Goal: Task Accomplishment & Management: Manage account settings

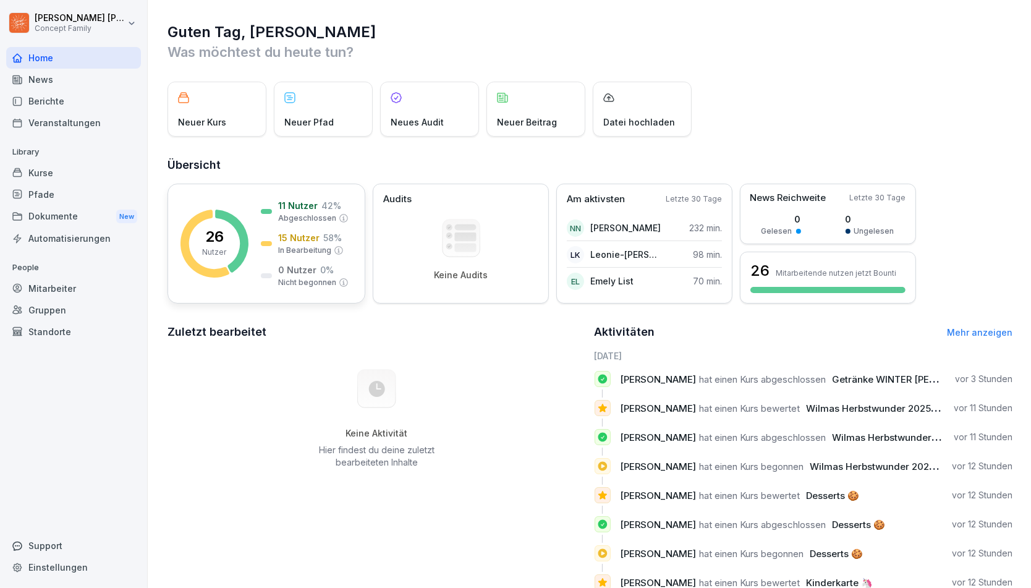
click at [306, 251] on p "In Bearbeitung" at bounding box center [304, 250] width 53 height 11
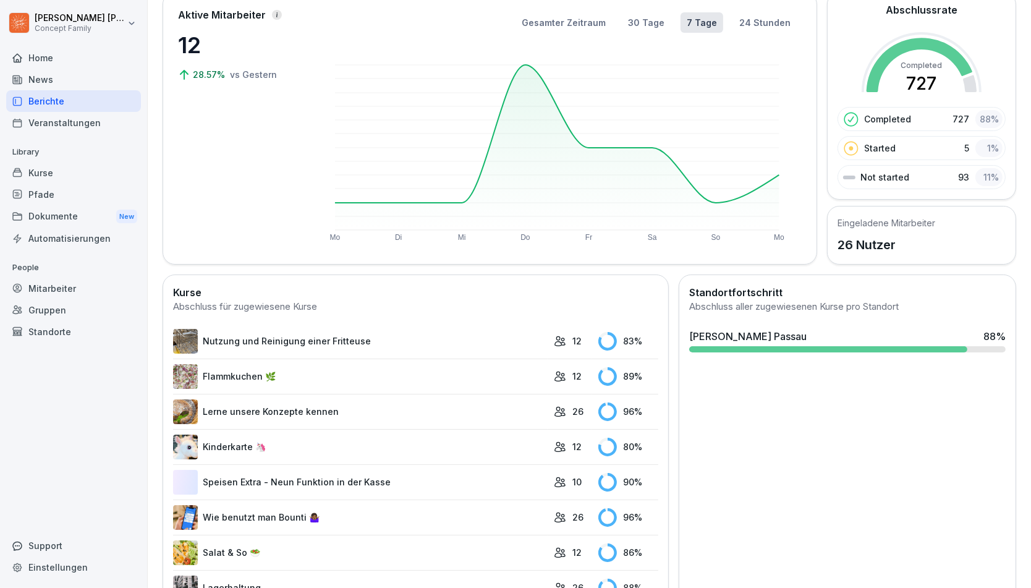
scroll to position [85, 0]
click at [310, 338] on link "Nutzung und Reinigung einer Fritteuse" at bounding box center [360, 340] width 375 height 25
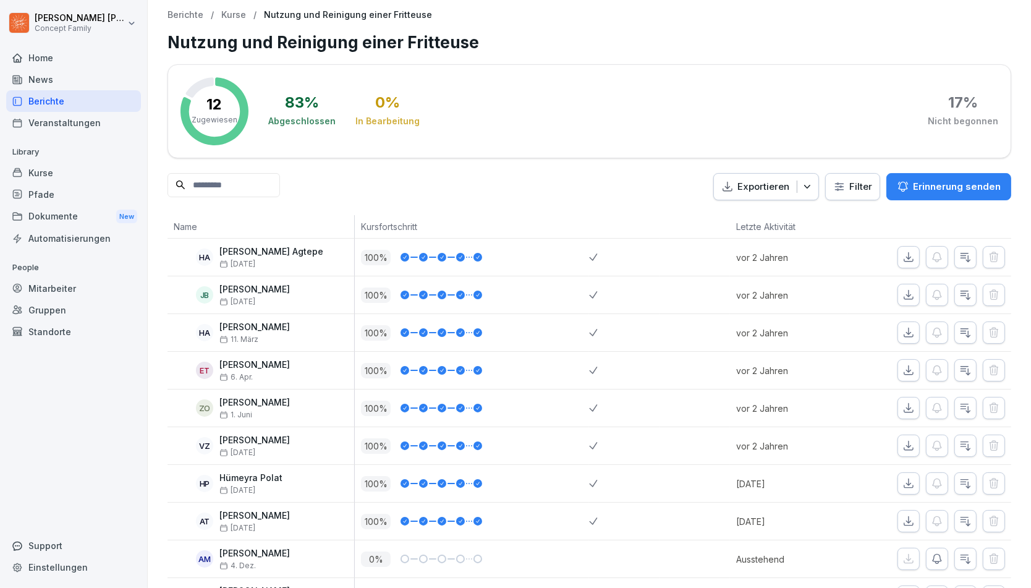
click at [62, 284] on div "Mitarbeiter" at bounding box center [73, 289] width 135 height 22
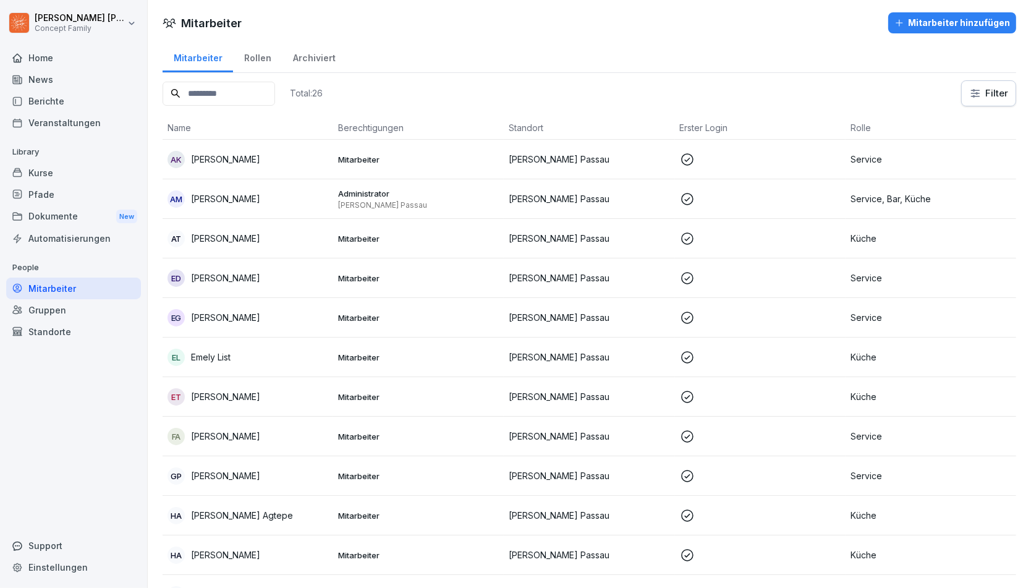
click at [824, 189] on td at bounding box center [760, 199] width 171 height 40
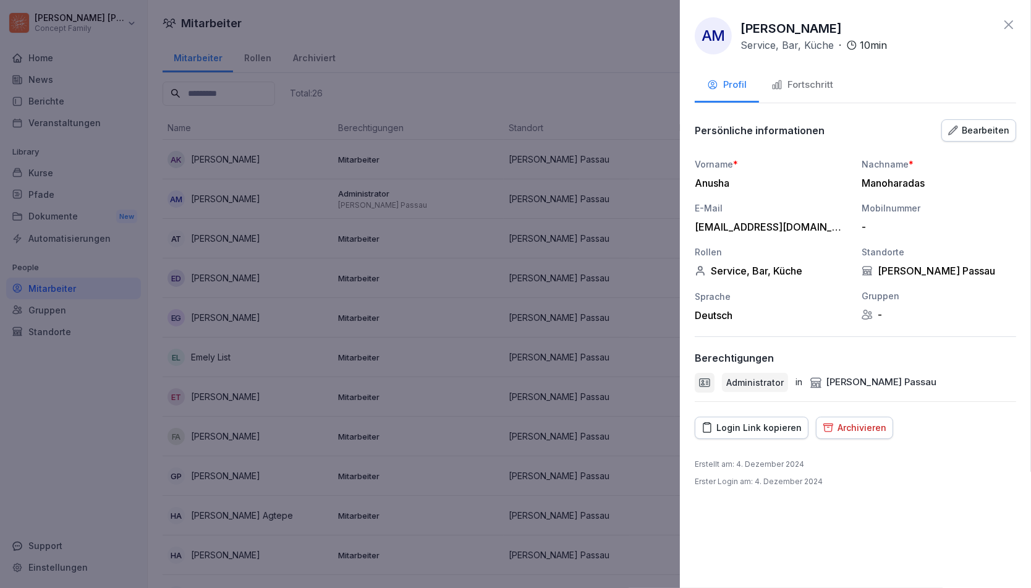
click at [805, 88] on div "Fortschritt" at bounding box center [803, 85] width 62 height 14
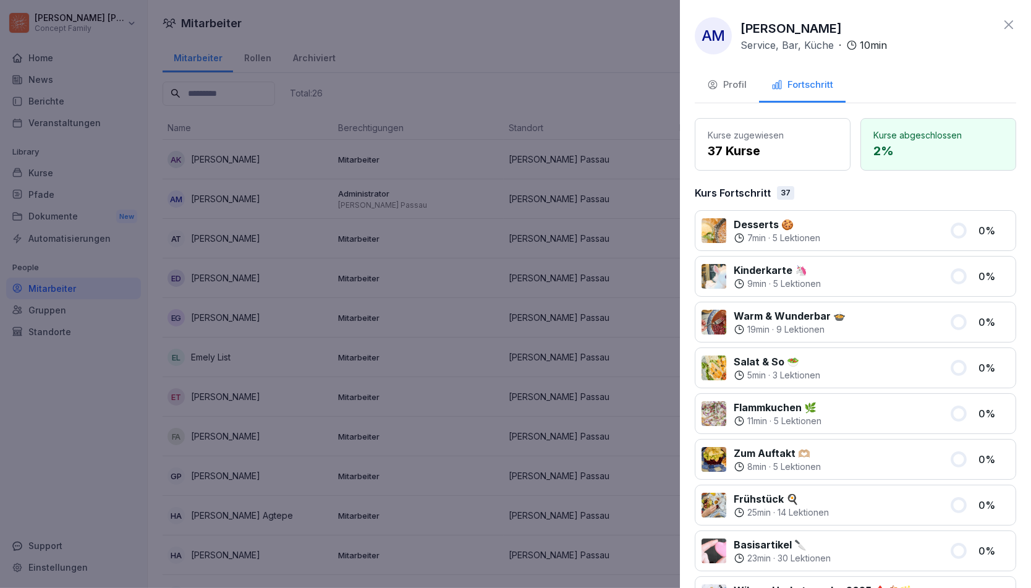
click at [723, 92] on div "Profil" at bounding box center [727, 85] width 40 height 14
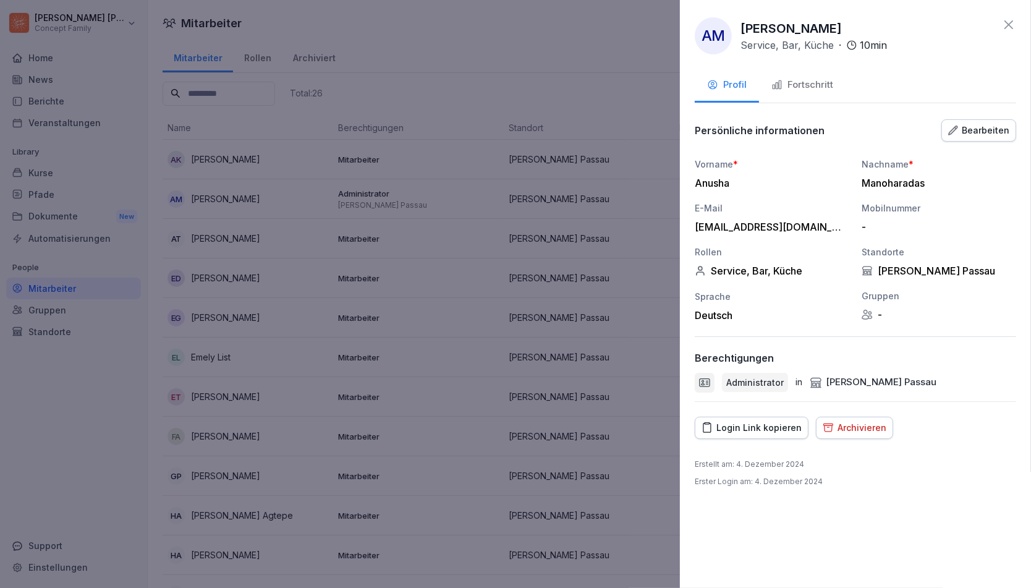
click at [982, 122] on button "Bearbeiten" at bounding box center [979, 130] width 75 height 22
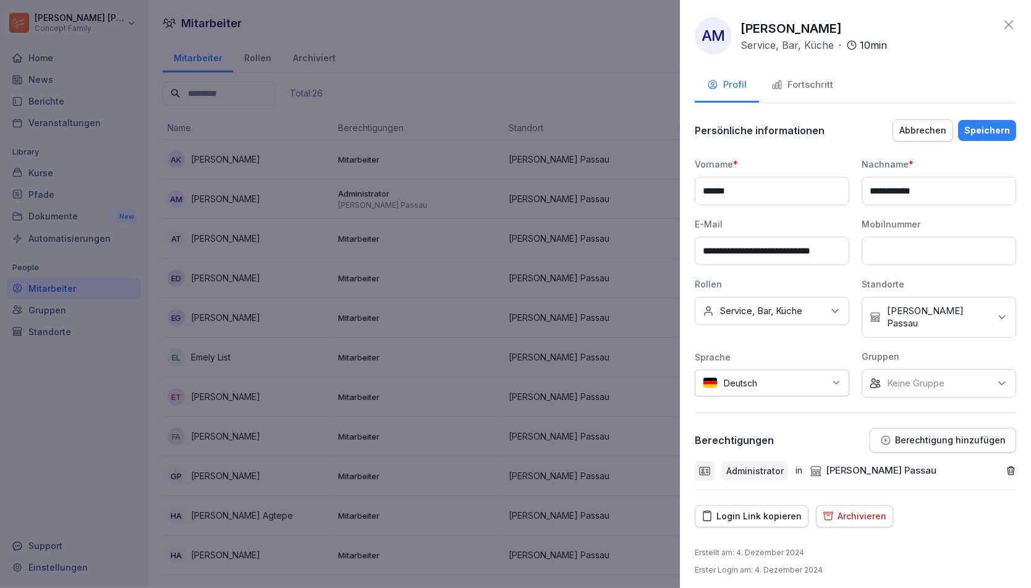
click at [825, 303] on div "Keine Rollen Service, Bar, Küche" at bounding box center [772, 311] width 155 height 28
click at [735, 368] on div "Küche" at bounding box center [775, 377] width 153 height 23
click at [725, 386] on div "Service" at bounding box center [775, 377] width 153 height 23
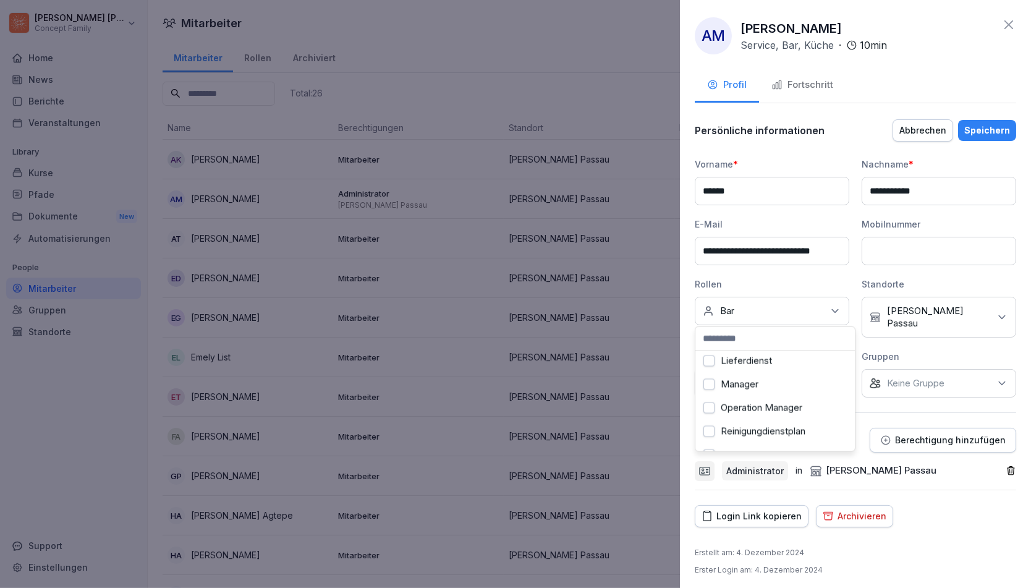
scroll to position [344, 0]
click at [726, 377] on label "Manager" at bounding box center [740, 373] width 38 height 11
click at [726, 377] on div "Bar" at bounding box center [775, 365] width 153 height 23
click at [947, 560] on div "**********" at bounding box center [855, 294] width 351 height 588
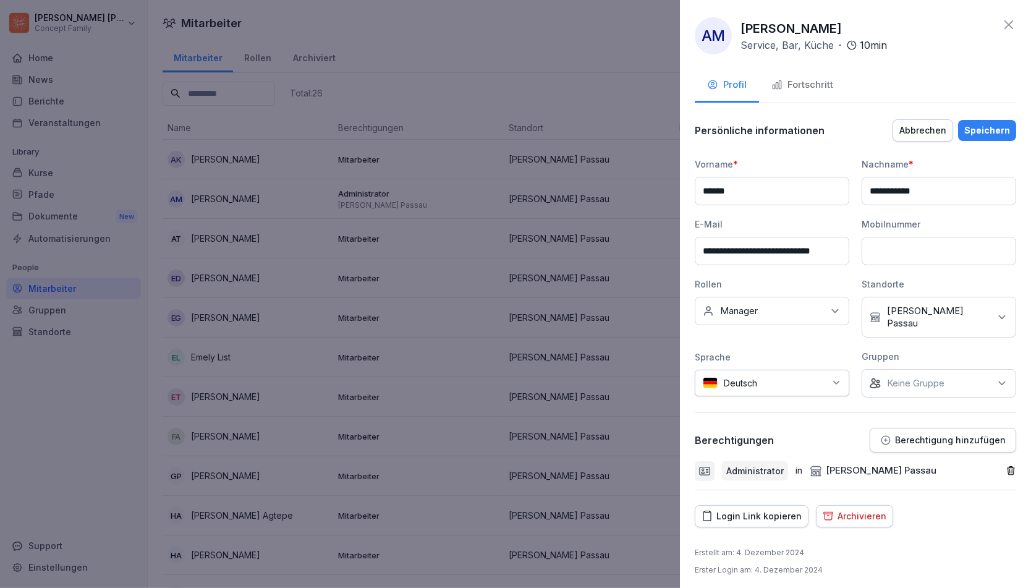
click at [996, 129] on div "Speichern" at bounding box center [987, 131] width 46 height 14
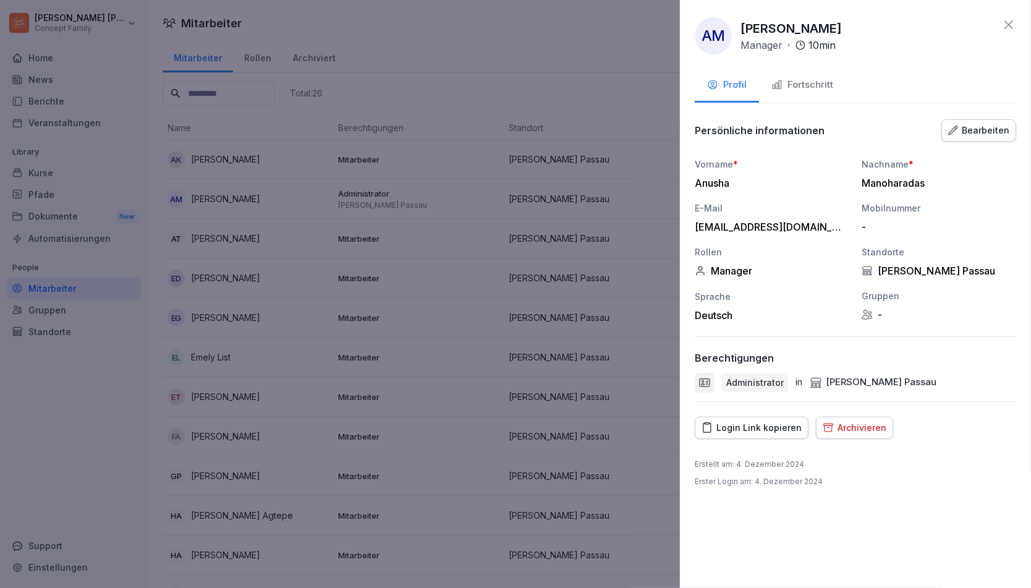
click at [535, 293] on div at bounding box center [515, 294] width 1031 height 588
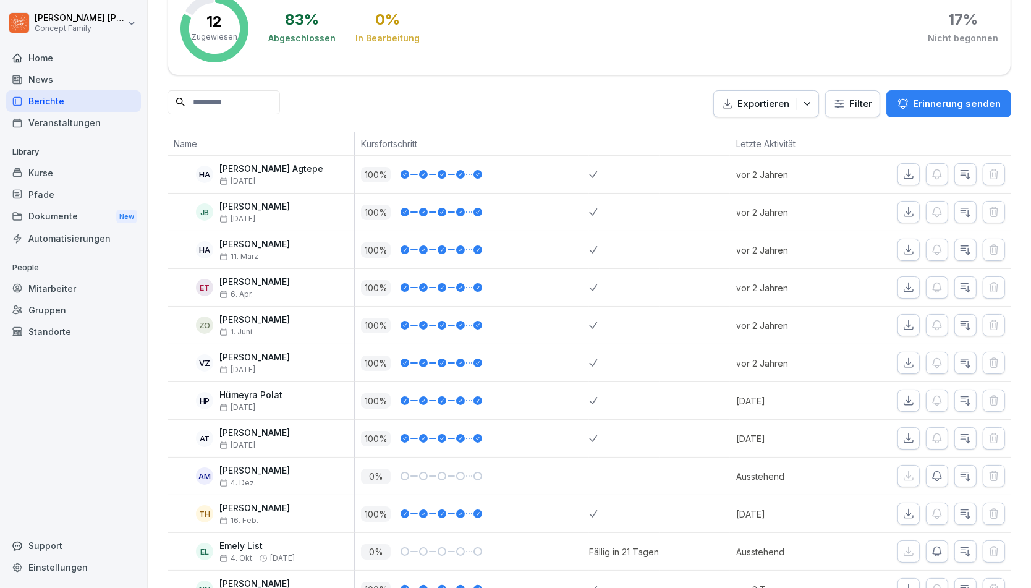
scroll to position [99, 0]
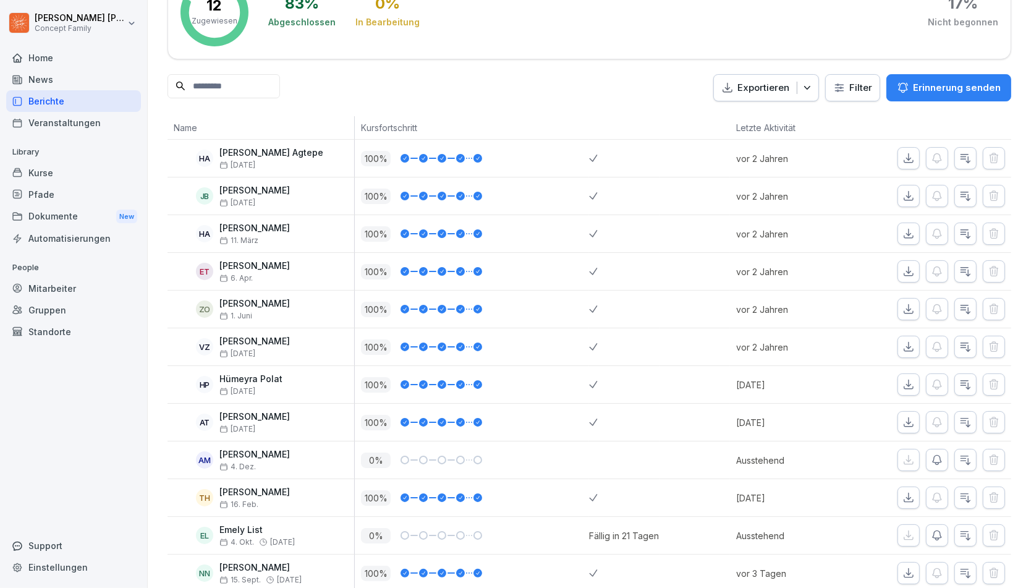
click at [777, 456] on p "Ausstehend" at bounding box center [791, 460] width 111 height 13
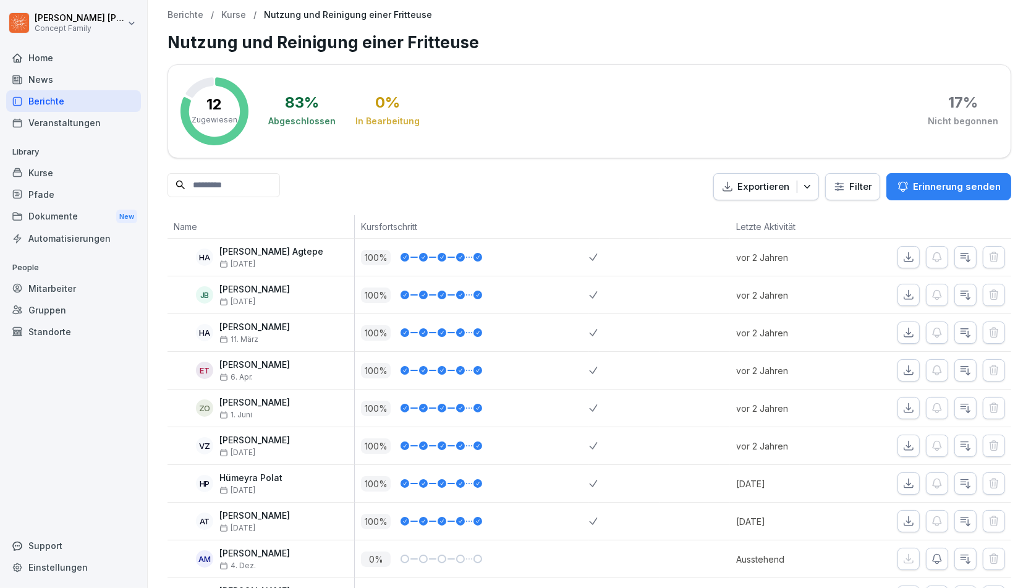
click at [71, 293] on div "Mitarbeiter" at bounding box center [73, 289] width 135 height 22
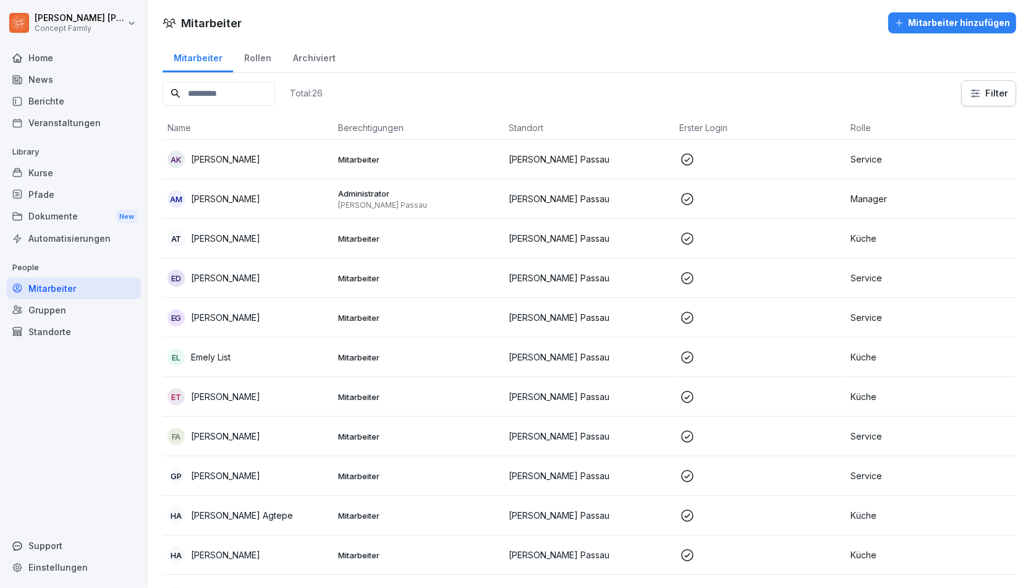
click at [324, 60] on div "Archiviert" at bounding box center [314, 57] width 64 height 32
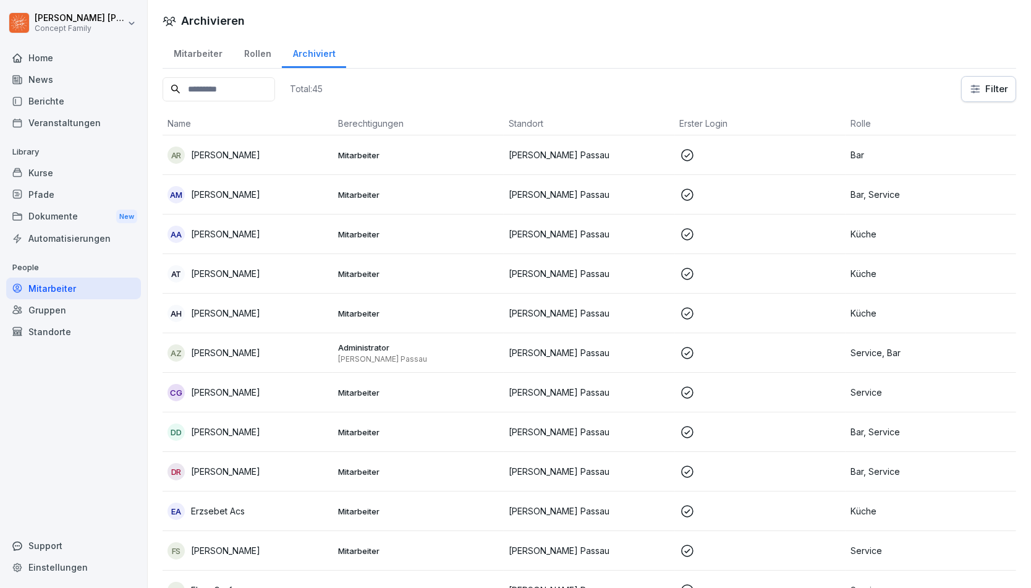
click at [206, 56] on div "Mitarbeiter" at bounding box center [198, 52] width 70 height 32
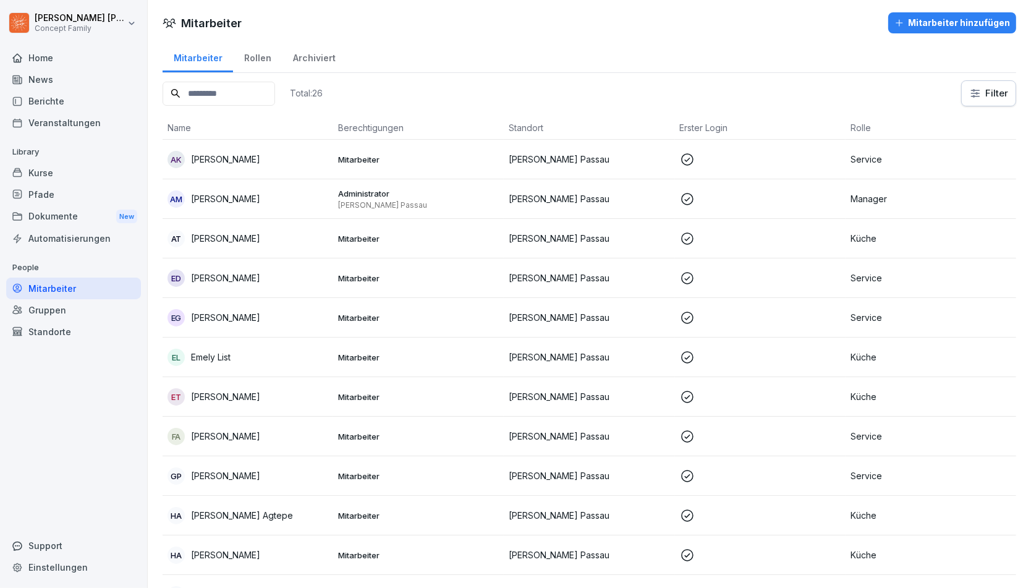
click at [263, 61] on div "Rollen" at bounding box center [257, 57] width 49 height 32
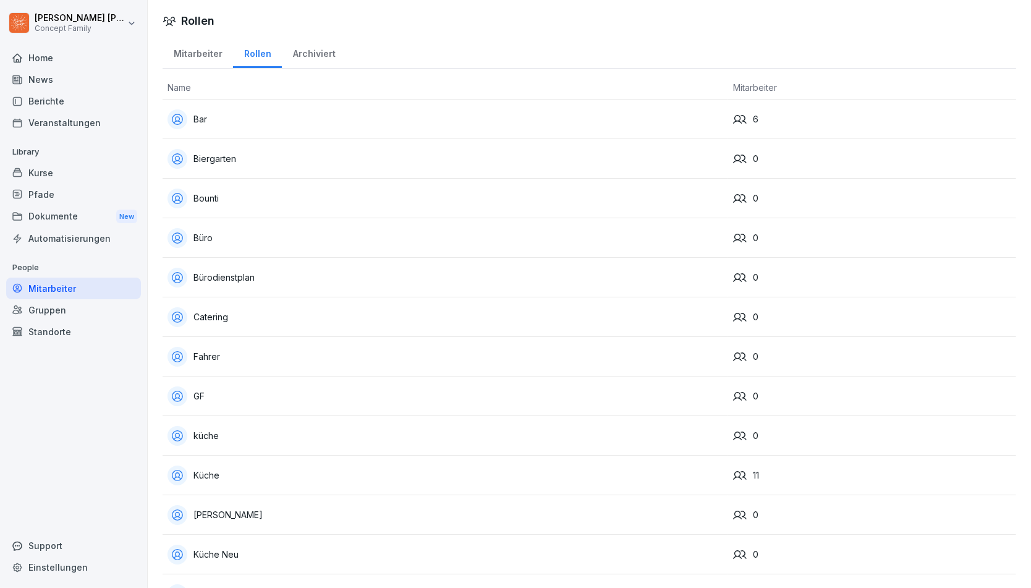
click at [51, 93] on div "Berichte" at bounding box center [73, 101] width 135 height 22
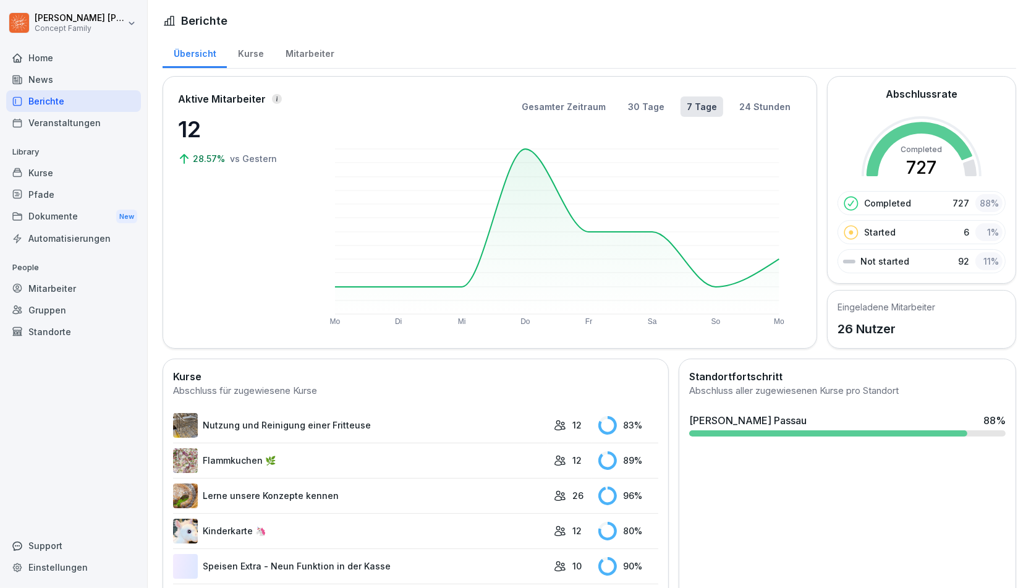
click at [300, 58] on div "Mitarbeiter" at bounding box center [310, 52] width 70 height 32
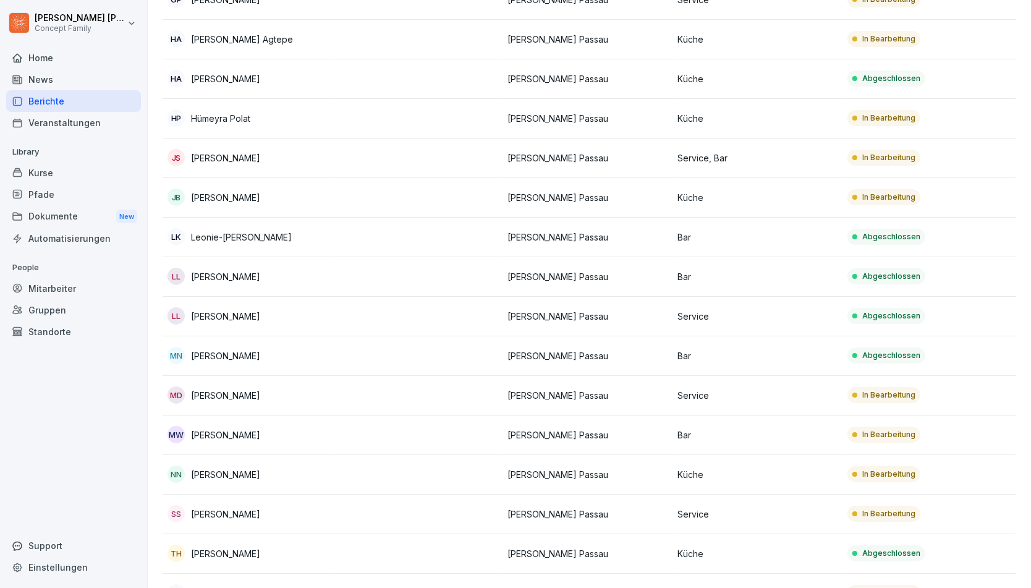
click at [236, 430] on p "[PERSON_NAME]" at bounding box center [225, 434] width 69 height 13
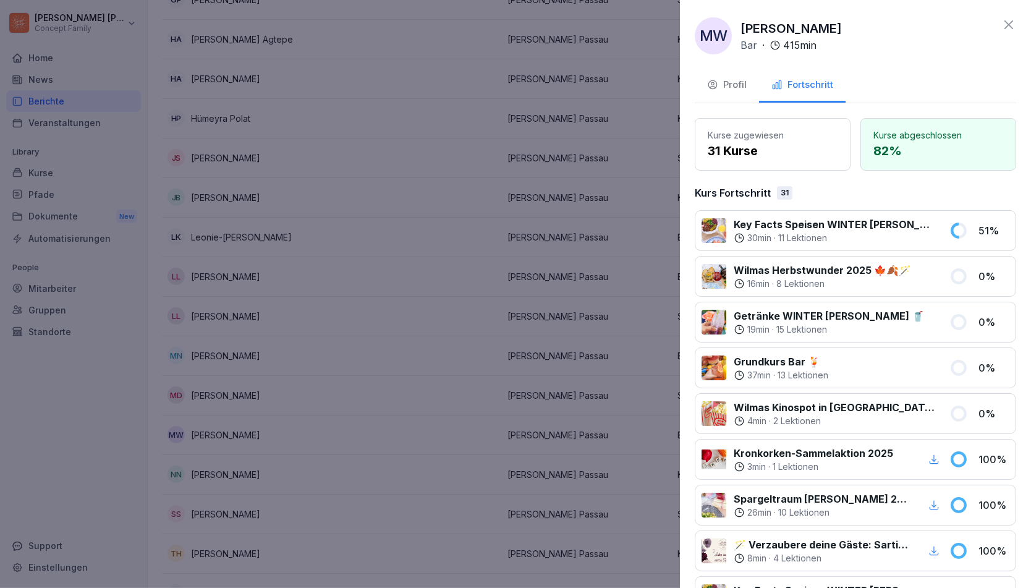
click at [730, 89] on div "Profil" at bounding box center [727, 85] width 40 height 14
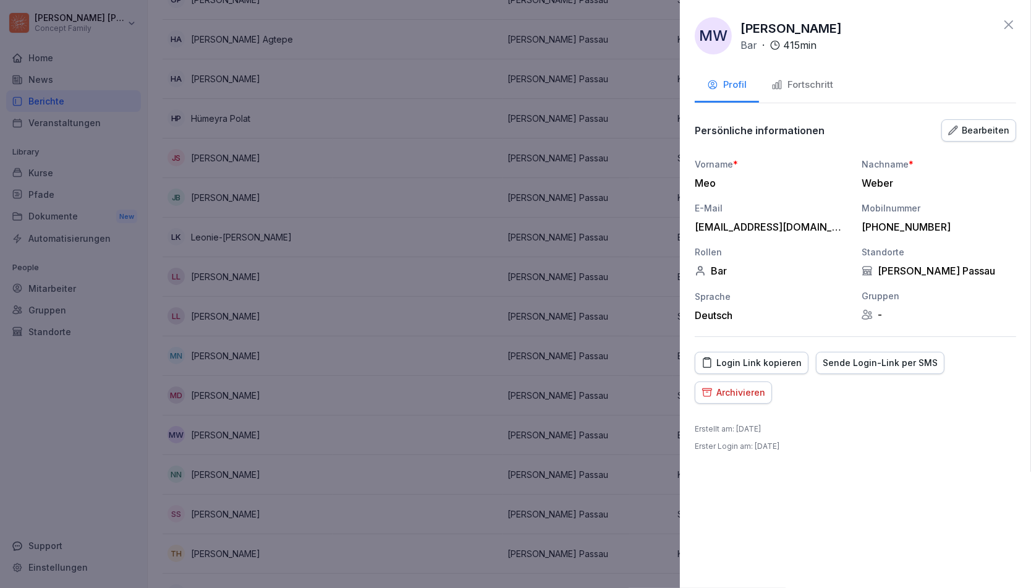
click at [731, 389] on div "Archivieren" at bounding box center [734, 393] width 64 height 14
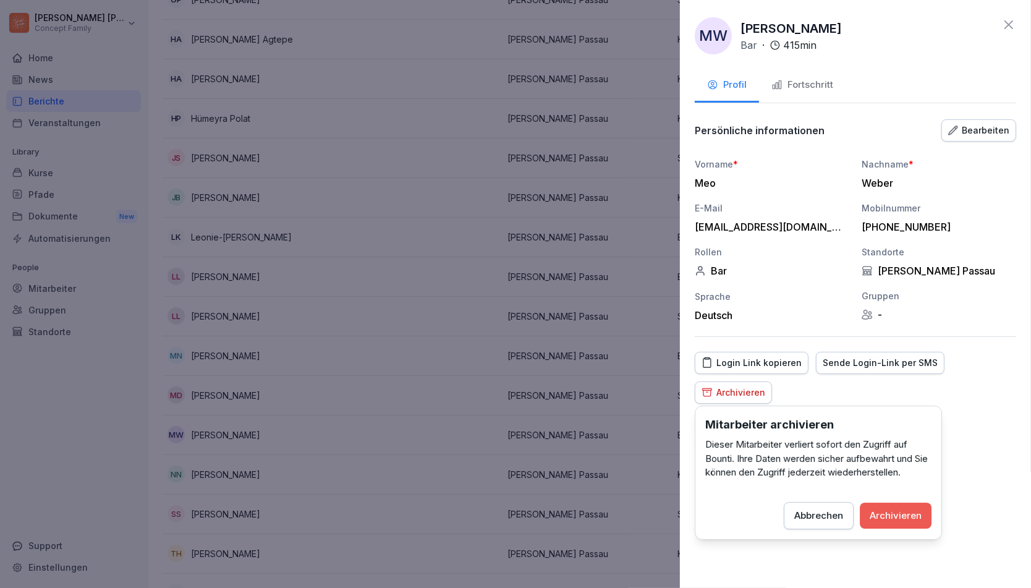
click at [893, 524] on button "Archivieren" at bounding box center [896, 516] width 72 height 26
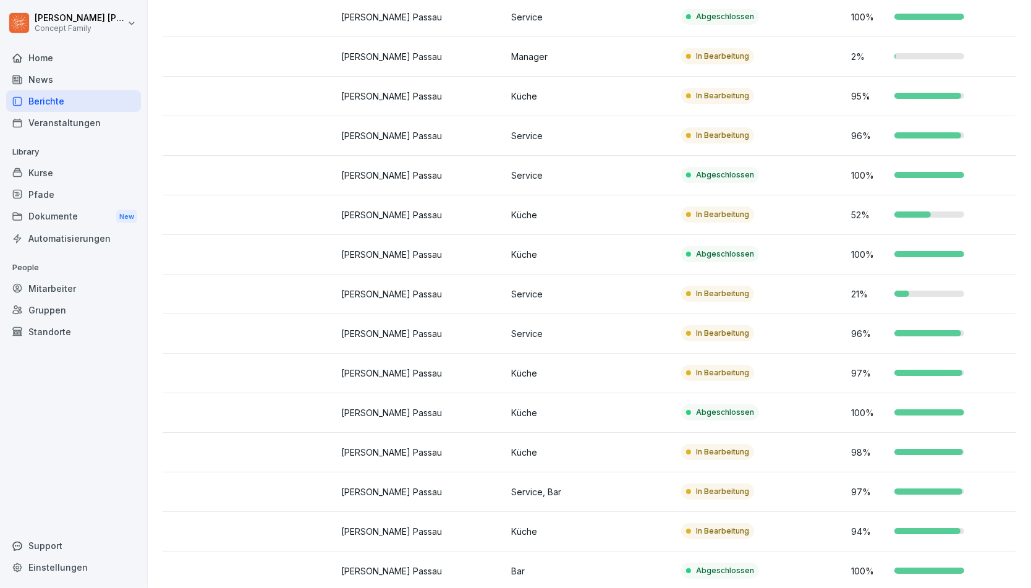
scroll to position [0, 0]
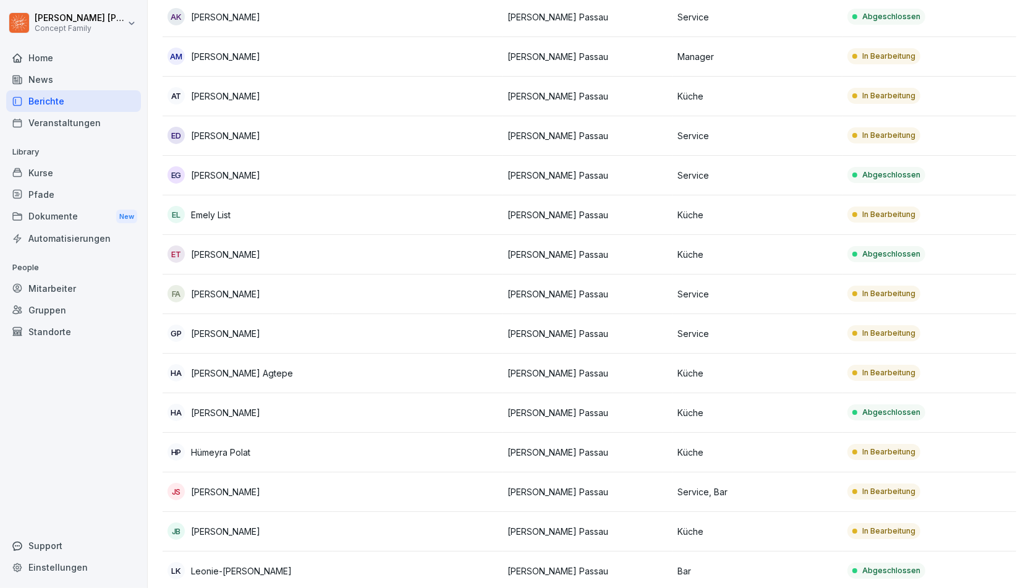
click at [28, 225] on div "Dokumente New" at bounding box center [73, 216] width 135 height 23
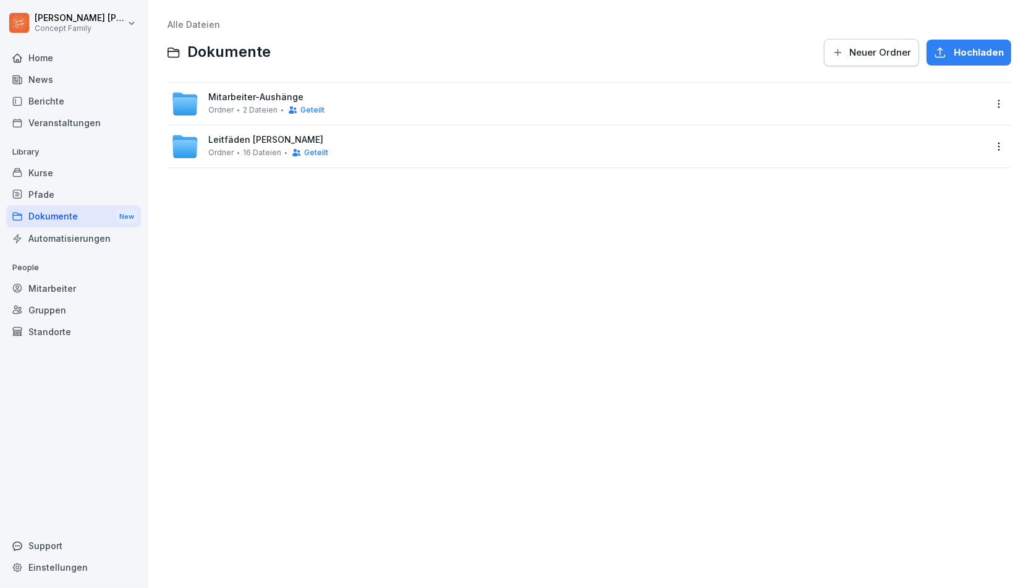
click at [56, 192] on div "Pfade" at bounding box center [73, 195] width 135 height 22
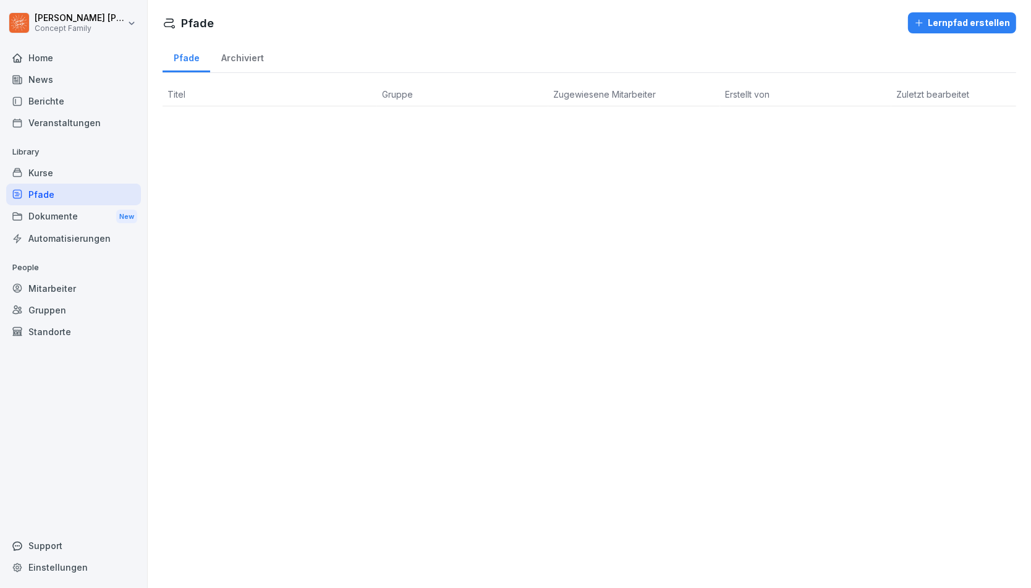
click at [57, 176] on div "Kurse" at bounding box center [73, 173] width 135 height 22
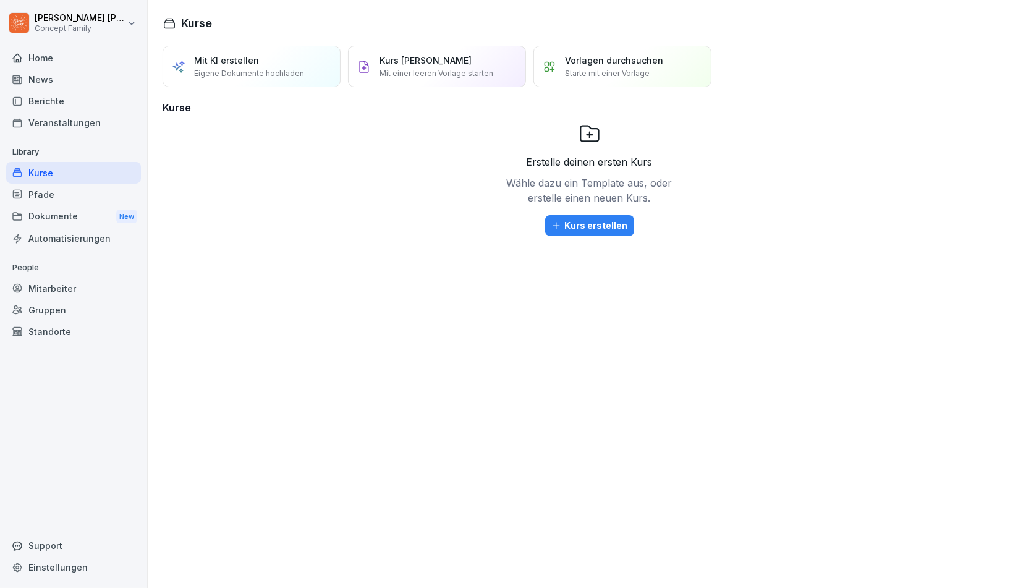
click at [67, 104] on div "Berichte" at bounding box center [73, 101] width 135 height 22
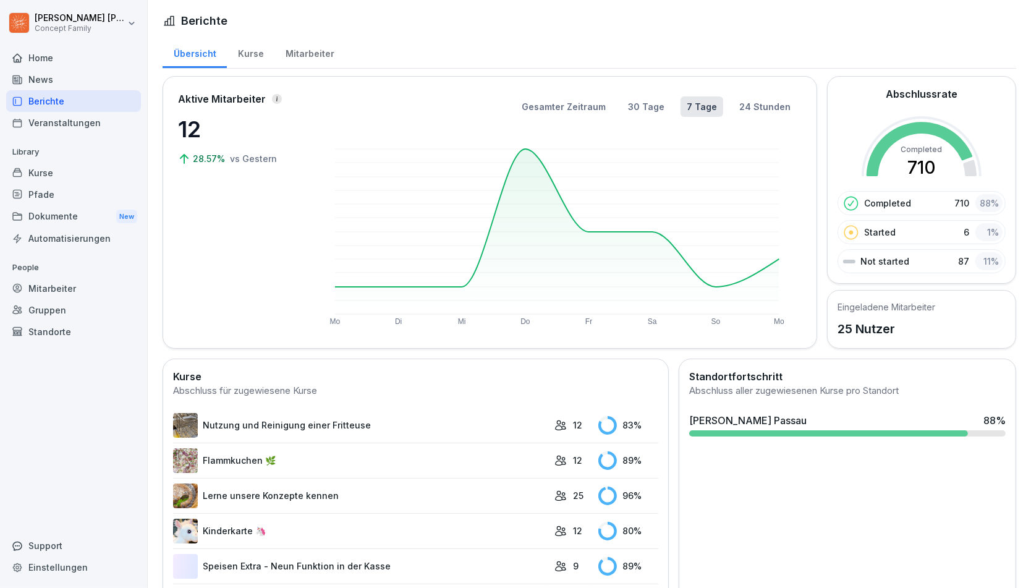
click at [255, 61] on div "Kurse" at bounding box center [251, 52] width 48 height 32
